Goal: Information Seeking & Learning: Find specific fact

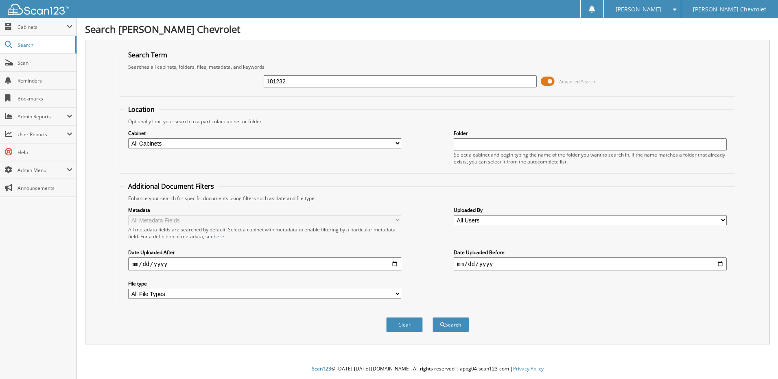
type input "181232"
click at [441, 325] on span "submit" at bounding box center [442, 325] width 5 height 5
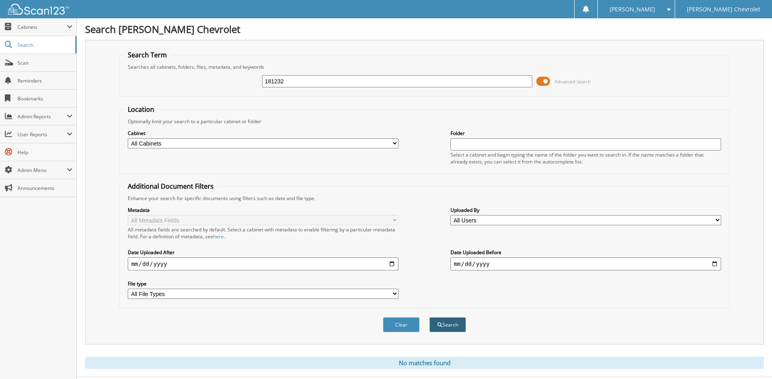
click at [443, 327] on button "Search" at bounding box center [447, 325] width 37 height 15
click at [446, 325] on button "Search" at bounding box center [447, 325] width 37 height 15
click at [459, 324] on button "Search" at bounding box center [447, 325] width 37 height 15
click at [445, 324] on button "Search" at bounding box center [447, 325] width 37 height 15
click at [447, 331] on button "Search" at bounding box center [447, 325] width 37 height 15
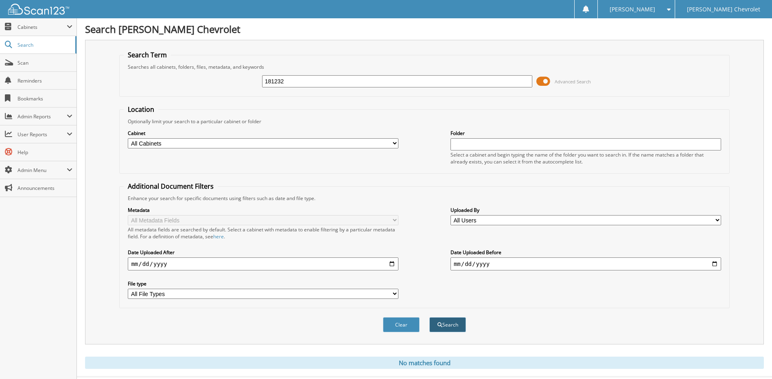
click at [448, 322] on button "Search" at bounding box center [447, 325] width 37 height 15
click at [451, 321] on button "Search" at bounding box center [447, 325] width 37 height 15
click at [442, 322] on button "Search" at bounding box center [447, 325] width 37 height 15
click at [450, 328] on button "Search" at bounding box center [447, 325] width 37 height 15
click at [443, 323] on button "Search" at bounding box center [447, 325] width 37 height 15
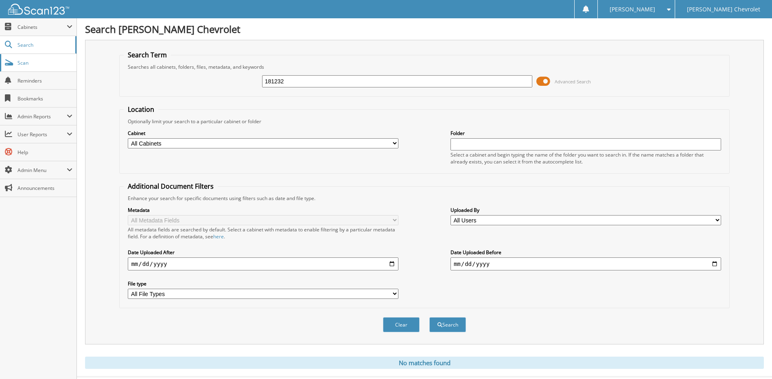
click at [32, 63] on span "Scan" at bounding box center [45, 62] width 55 height 7
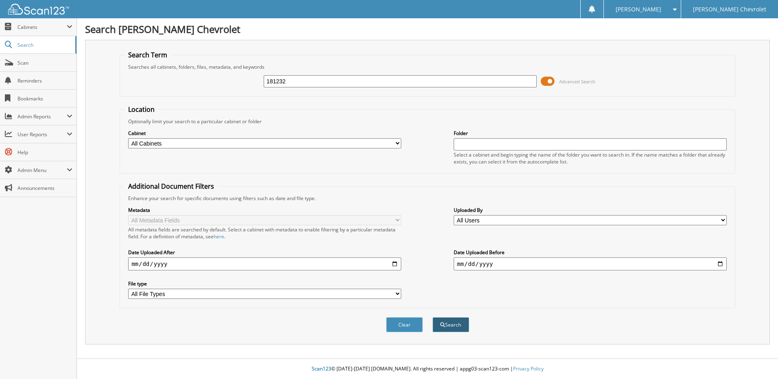
type input "181232"
click at [444, 323] on span "submit" at bounding box center [442, 325] width 5 height 5
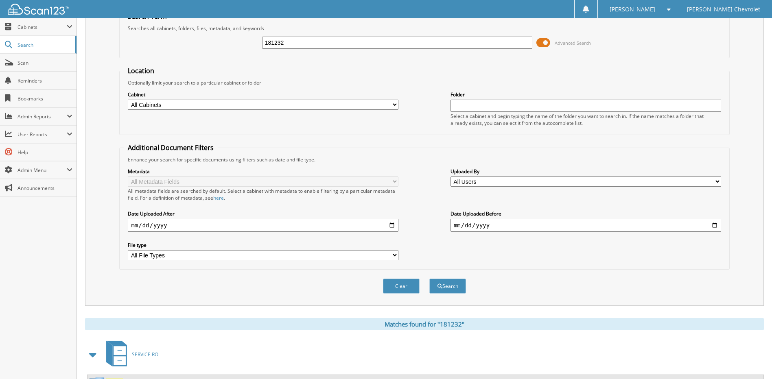
scroll to position [107, 0]
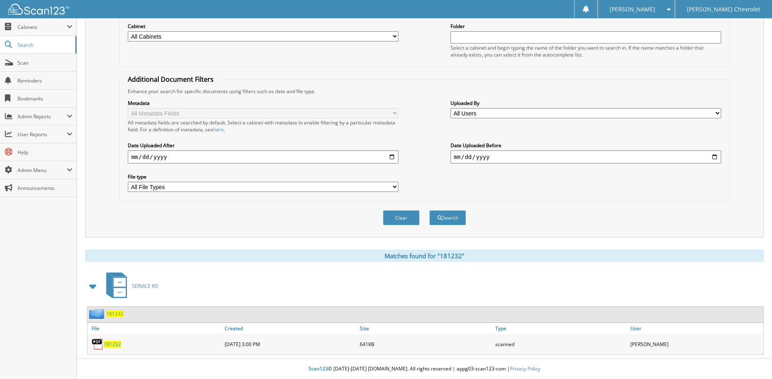
click at [116, 314] on span "181232" at bounding box center [114, 314] width 17 height 7
